Goal: Transaction & Acquisition: Purchase product/service

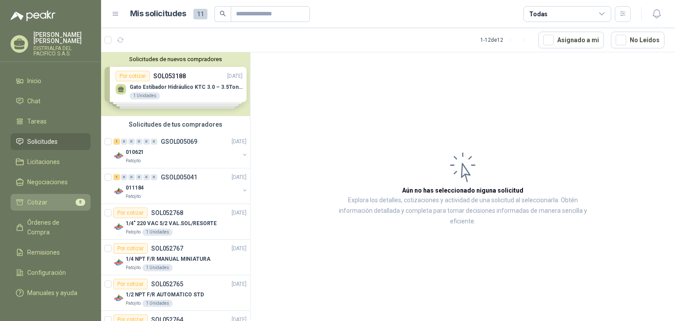
click at [71, 201] on li "Cotizar 8" at bounding box center [50, 202] width 69 height 10
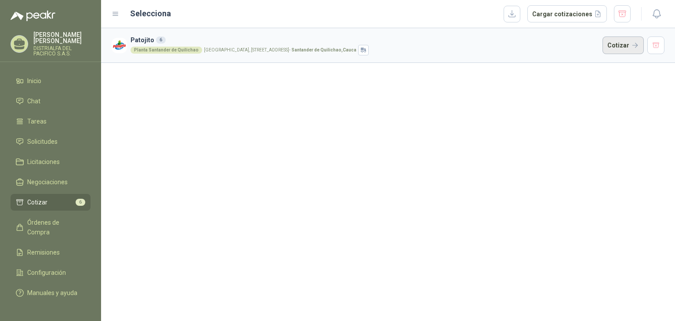
click at [624, 42] on button "Cotizar" at bounding box center [622, 45] width 41 height 18
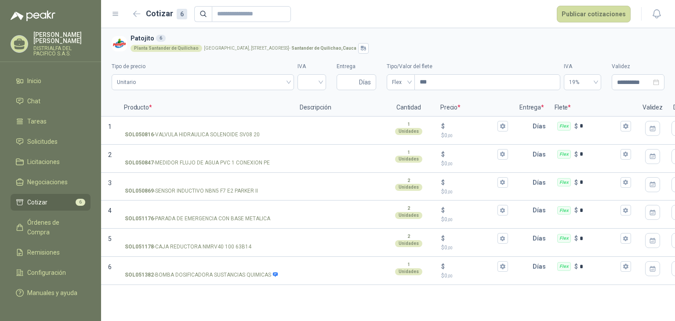
click at [70, 201] on li "Cotizar 6" at bounding box center [50, 202] width 69 height 10
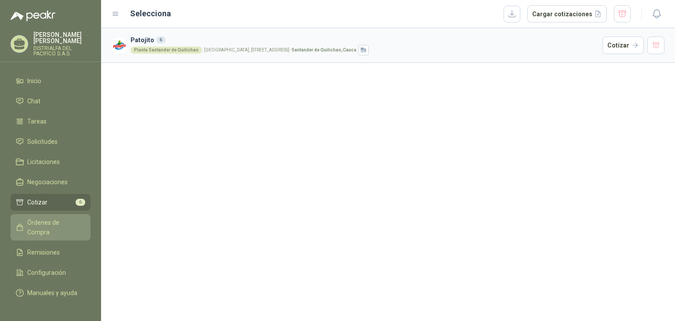
click at [44, 217] on link "Órdenes de Compra" at bounding box center [51, 227] width 80 height 26
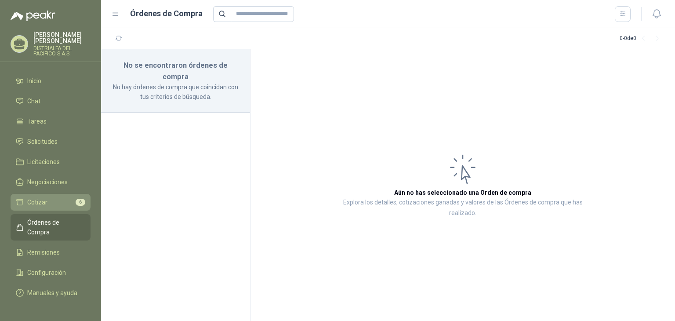
click at [50, 201] on li "Cotizar 6" at bounding box center [50, 202] width 69 height 10
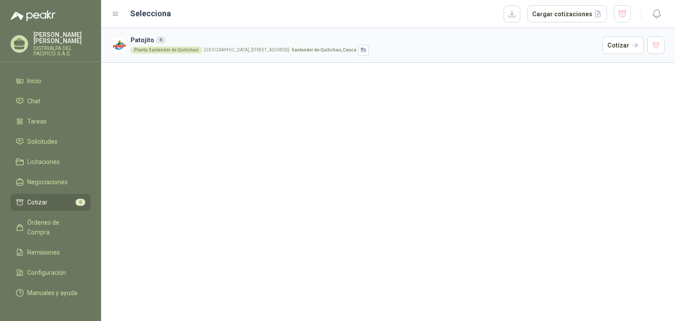
click at [169, 57] on article "Patojito 6 Planta [GEOGRAPHIC_DATA] [GEOGRAPHIC_DATA], [STREET_ADDRESS] Cotizar" at bounding box center [388, 45] width 574 height 35
click at [181, 50] on div "Planta Santander de Quilichao" at bounding box center [166, 50] width 72 height 7
click at [495, 48] on div "Planta [GEOGRAPHIC_DATA], [STREET_ADDRESS]" at bounding box center [364, 50] width 468 height 11
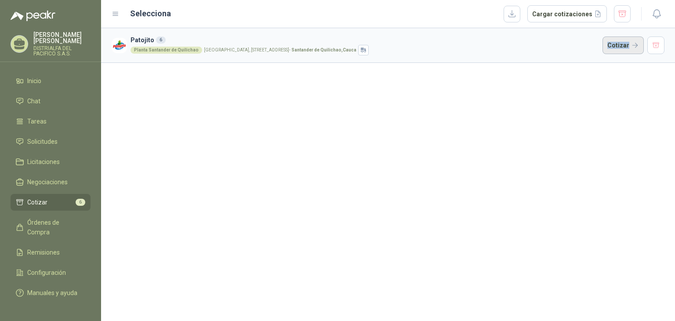
click at [615, 41] on button "Cotizar" at bounding box center [622, 45] width 41 height 18
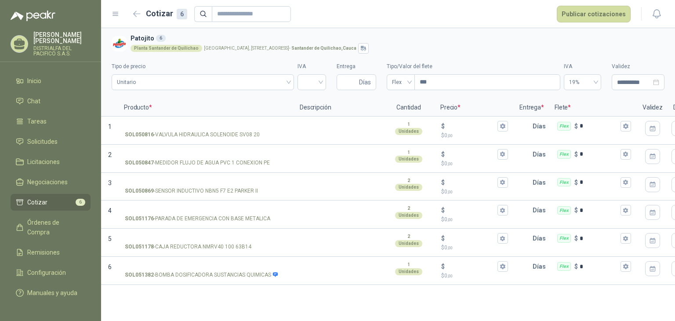
click at [200, 67] on label "Tipo de precio" at bounding box center [203, 66] width 182 height 8
click at [214, 83] on span "Unitario" at bounding box center [203, 82] width 172 height 13
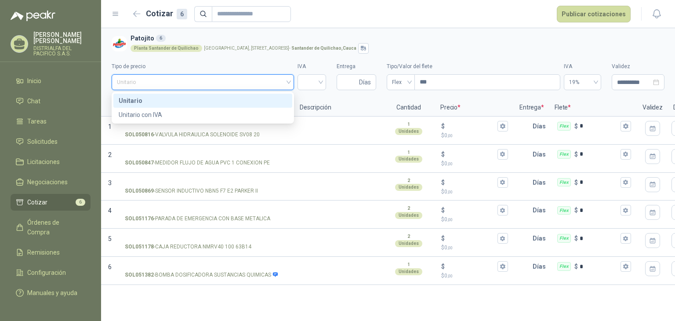
click at [214, 83] on span "Unitario" at bounding box center [203, 82] width 172 height 13
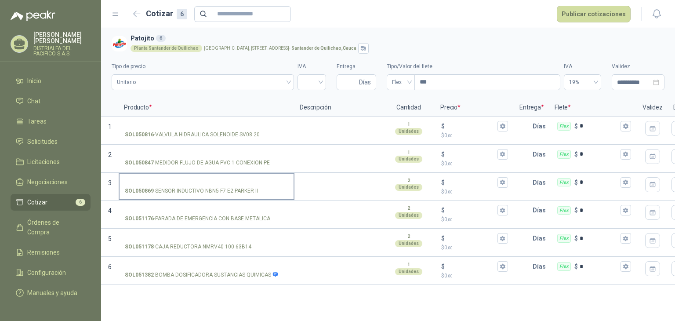
click at [215, 188] on p "SOL050869 - SENSOR INDUCTIVO NBN5 F7 E2 [PERSON_NAME] II" at bounding box center [191, 191] width 133 height 8
click at [215, 186] on input "SOL050869 - SENSOR INDUCTIVO NBN5 F7 E2 [PERSON_NAME] II" at bounding box center [206, 182] width 163 height 7
click at [215, 188] on p "SOL050869 - SENSOR INDUCTIVO NBN5 F7 E2 [PERSON_NAME] II" at bounding box center [191, 191] width 133 height 8
click at [215, 186] on input "SOL050869 - SENSOR INDUCTIVO NBN5 F7 E2 [PERSON_NAME] II" at bounding box center [206, 182] width 163 height 7
click at [203, 220] on p "SOL051176 - PARADA DE EMERGENCIA CON BASE METALICA" at bounding box center [197, 218] width 145 height 8
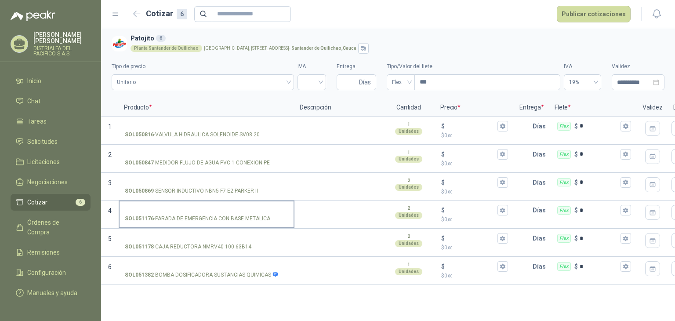
click at [203, 214] on input "SOL051176 - PARADA DE EMERGENCIA CON BASE METALICA" at bounding box center [206, 210] width 163 height 7
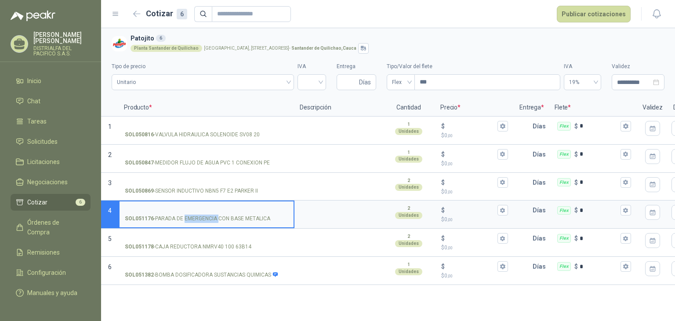
click at [203, 220] on p "SOL051176 - PARADA DE EMERGENCIA CON BASE METALICA" at bounding box center [197, 218] width 145 height 8
click at [203, 214] on input "SOL051176 - PARADA DE EMERGENCIA CON BASE METALICA" at bounding box center [206, 210] width 163 height 7
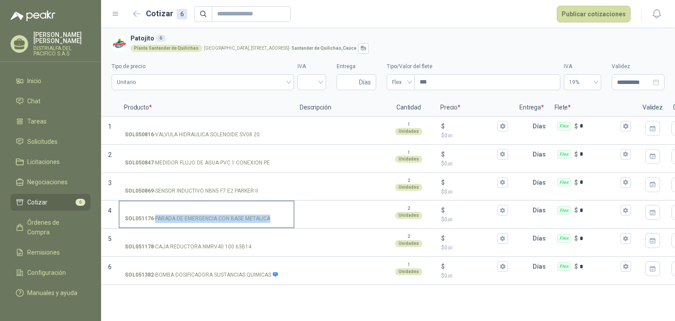
click at [204, 219] on p "SOL051176 - PARADA DE EMERGENCIA CON BASE METALICA" at bounding box center [197, 218] width 145 height 8
click at [204, 214] on input "SOL051176 - PARADA DE EMERGENCIA CON BASE METALICA" at bounding box center [206, 210] width 163 height 7
click at [204, 219] on p "SOL051176 - PARADA DE EMERGENCIA CON BASE METALICA" at bounding box center [197, 218] width 145 height 8
click at [204, 214] on input "SOL051176 - PARADA DE EMERGENCIA CON BASE METALICA" at bounding box center [206, 210] width 163 height 7
copy p "- PARADA DE EMERGENCIA CON BASE METALICA"
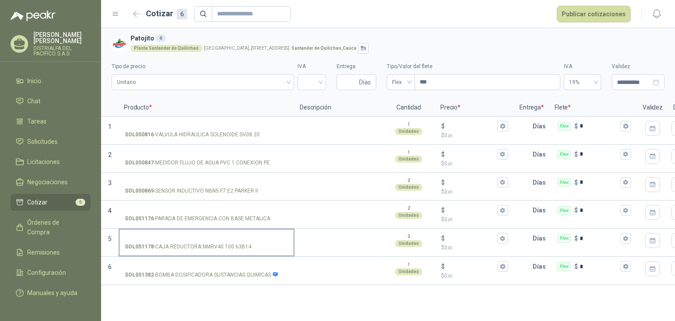
click at [186, 246] on p "SOL051178 - CAJA REDUCTORA NMRV40 100 63B14" at bounding box center [188, 247] width 127 height 8
click at [186, 242] on input "SOL051178 - CAJA REDUCTORA NMRV40 100 63B14" at bounding box center [206, 238] width 163 height 7
click at [186, 246] on p "SOL051178 - CAJA REDUCTORA NMRV40 100 63B14" at bounding box center [188, 247] width 127 height 8
click at [186, 242] on input "SOL051178 - CAJA REDUCTORA NMRV40 100 63B14" at bounding box center [206, 238] width 163 height 7
click at [186, 246] on p "SOL051178 - CAJA REDUCTORA NMRV40 100 63B14" at bounding box center [188, 247] width 127 height 8
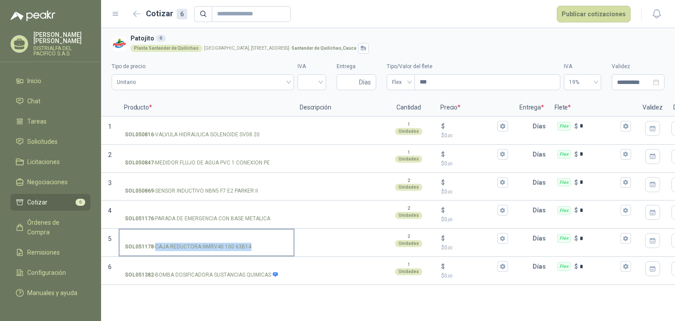
click at [186, 242] on input "SOL051178 - CAJA REDUCTORA NMRV40 100 63B14" at bounding box center [206, 238] width 163 height 7
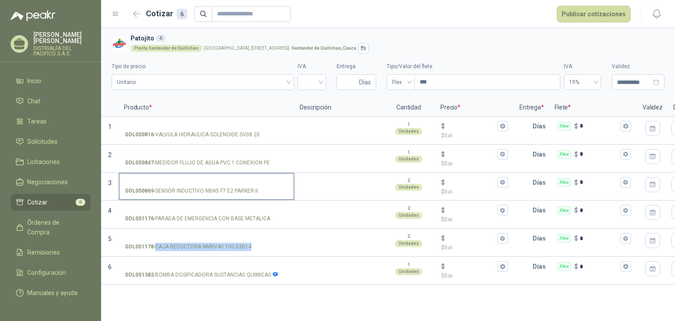
copy p "- CAJA REDUCTORA NMRV40 100 63B14"
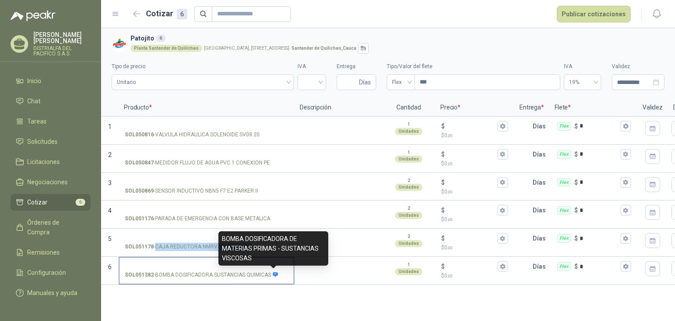
click at [275, 275] on icon at bounding box center [275, 274] width 5 height 4
click at [275, 270] on input "SOL051382 - BOMBA DOSIFICADORA SUSTANCIAS QUIMICAS" at bounding box center [206, 266] width 163 height 7
click at [275, 275] on icon at bounding box center [275, 274] width 5 height 4
click at [275, 270] on input "SOL051382 - BOMBA DOSIFICADORA SUSTANCIAS QUIMICAS" at bounding box center [206, 266] width 163 height 7
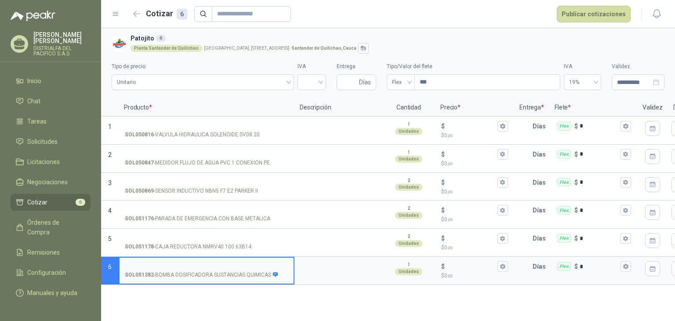
click at [273, 273] on icon at bounding box center [275, 274] width 5 height 4
click at [272, 270] on input "SOL051382 - BOMBA DOSIFICADORA SUSTANCIAS QUIMICAS" at bounding box center [206, 266] width 163 height 7
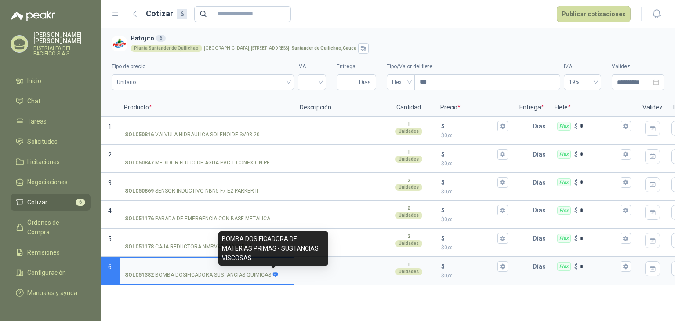
click at [273, 273] on icon at bounding box center [275, 274] width 5 height 4
click at [272, 270] on input "SOL051382 - BOMBA DOSIFICADORA SUSTANCIAS QUIMICAS" at bounding box center [206, 266] width 163 height 7
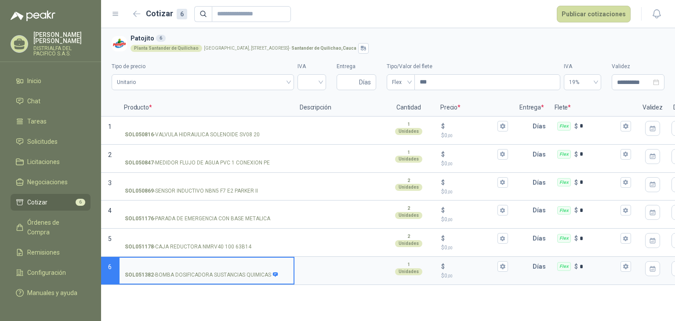
click at [257, 275] on p "SOL051382 - BOMBA DOSIFICADORA SUSTANCIAS QUIMICAS" at bounding box center [201, 275] width 153 height 8
click at [257, 270] on input "SOL051382 - BOMBA DOSIFICADORA SUSTANCIAS QUIMICAS" at bounding box center [206, 266] width 163 height 7
click at [257, 275] on p "SOL051382 - BOMBA DOSIFICADORA SUSTANCIAS QUIMICAS" at bounding box center [201, 275] width 153 height 8
click at [257, 270] on input "SOL051382 - BOMBA DOSIFICADORA SUSTANCIAS QUIMICAS" at bounding box center [206, 266] width 163 height 7
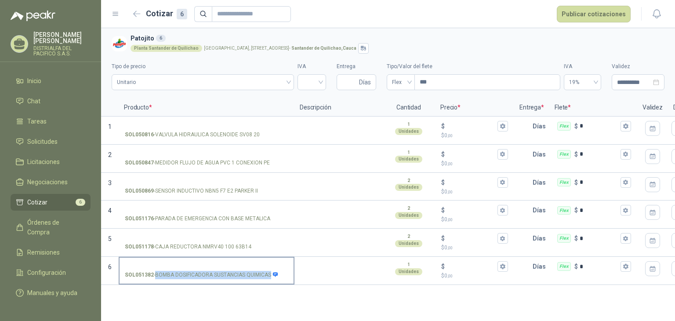
click at [257, 275] on p "SOL051382 - BOMBA DOSIFICADORA SUSTANCIAS QUIMICAS" at bounding box center [201, 275] width 153 height 8
click at [257, 270] on input "SOL051382 - BOMBA DOSIFICADORA SUSTANCIAS QUIMICAS" at bounding box center [206, 266] width 163 height 7
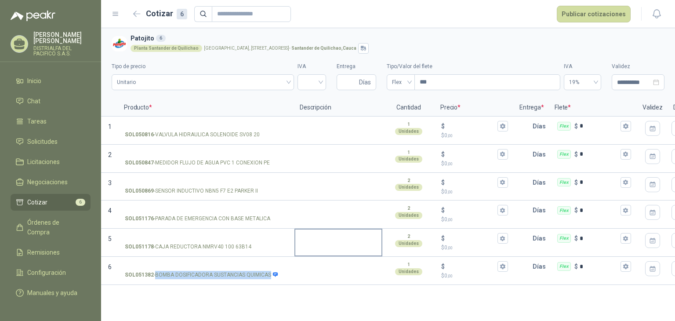
copy p "- BOMBA DOSIFICADORA SUSTANCIAS QUIMICAS"
click at [79, 199] on span "6" at bounding box center [81, 202] width 10 height 7
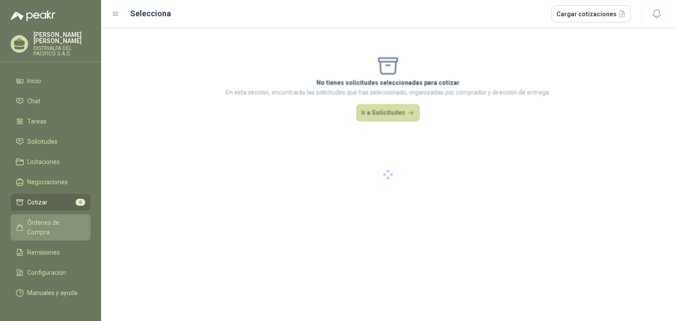
click at [80, 221] on span "Órdenes de Compra" at bounding box center [54, 226] width 55 height 19
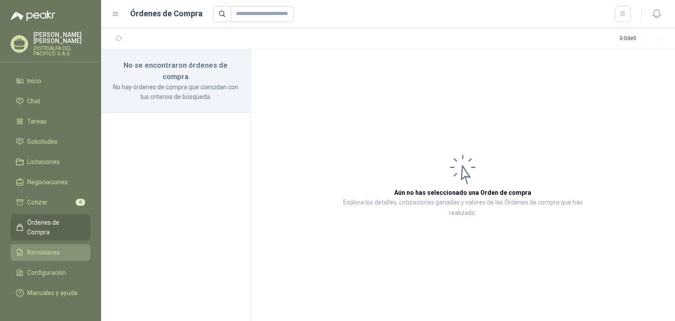
click at [66, 248] on link "Remisiones" at bounding box center [51, 252] width 80 height 17
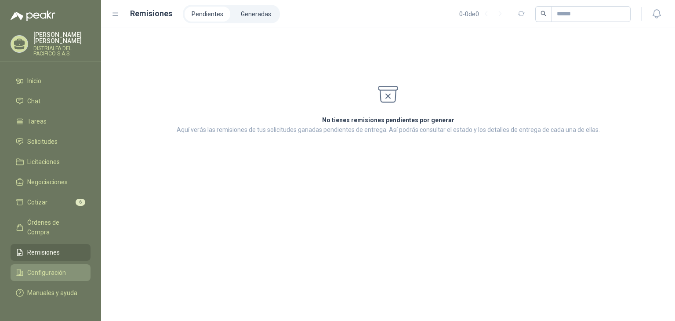
click at [60, 268] on span "Configuración" at bounding box center [46, 273] width 39 height 10
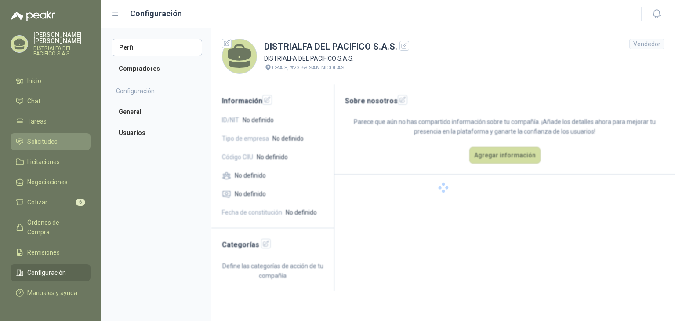
click at [47, 138] on span "Solicitudes" at bounding box center [42, 142] width 30 height 10
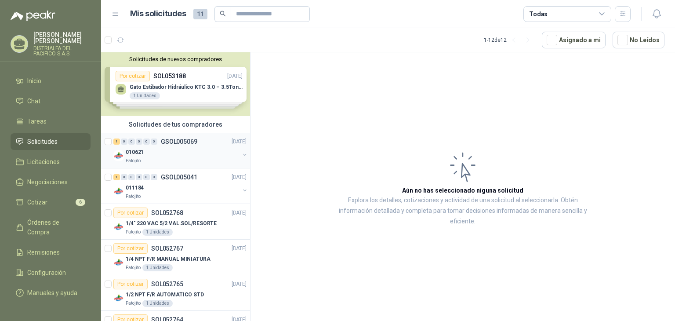
click at [176, 154] on div "010621" at bounding box center [183, 152] width 114 height 11
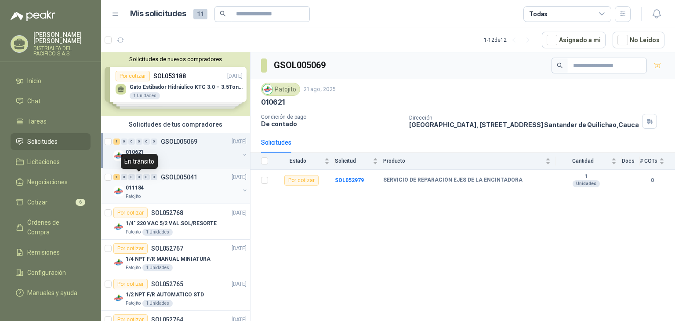
click at [139, 178] on div "0" at bounding box center [139, 177] width 7 height 6
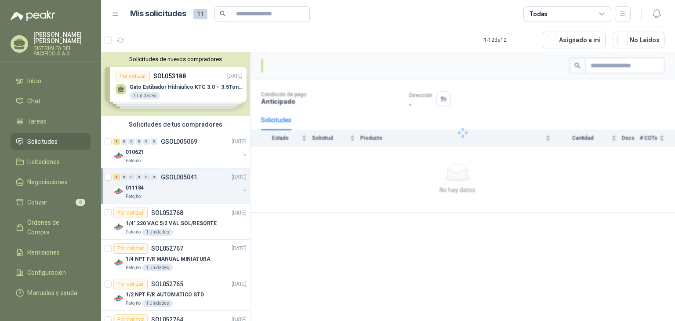
click at [169, 193] on div "Patojito" at bounding box center [183, 196] width 114 height 7
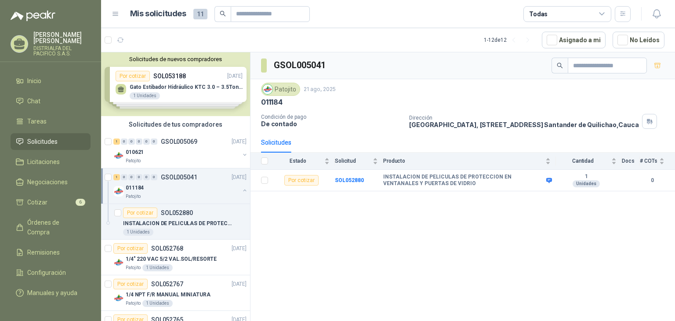
click at [144, 97] on div "Solicitudes de nuevos compradores Por cotizar SOL053188 [DATE] Gato Estibador H…" at bounding box center [175, 84] width 149 height 64
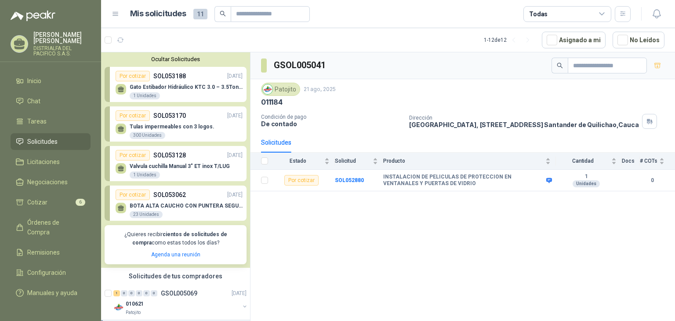
click at [200, 128] on p "Tulas impermeables con 3 logos." at bounding box center [172, 126] width 85 height 6
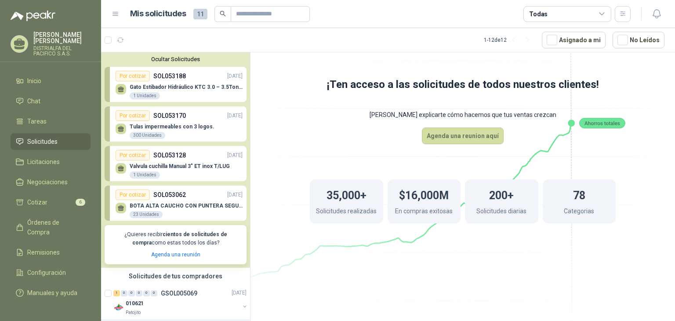
click at [187, 160] on div "Por cotizar SOL053128 [DATE]" at bounding box center [179, 155] width 127 height 11
click at [185, 201] on div "BOTA ALTA CAUCHO CON PUNTERA SEGURIDAD 23 Unidades" at bounding box center [179, 209] width 127 height 18
click at [148, 58] on button "Ocultar Solicitudes" at bounding box center [176, 59] width 142 height 7
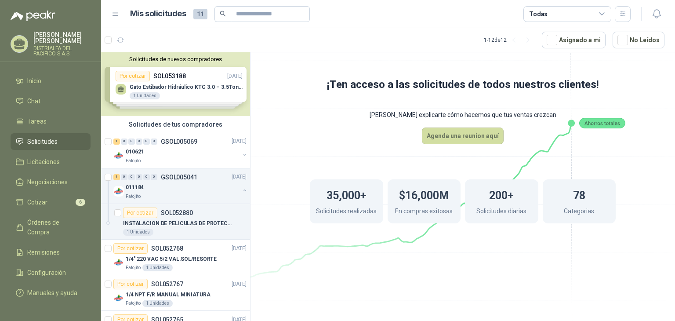
click at [201, 20] on div "Mis solicitudes 11" at bounding box center [220, 14] width 180 height 16
click at [201, 18] on span "11" at bounding box center [200, 14] width 14 height 11
click at [198, 17] on span "11" at bounding box center [200, 14] width 14 height 11
